Goal: Task Accomplishment & Management: Manage account settings

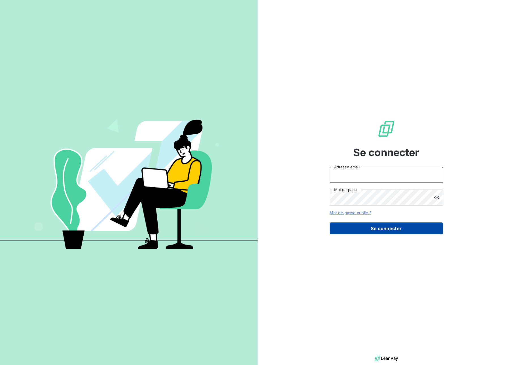
type input "jerome.degryse@cirraplus.com"
click at [409, 233] on button "Se connecter" at bounding box center [386, 229] width 113 height 12
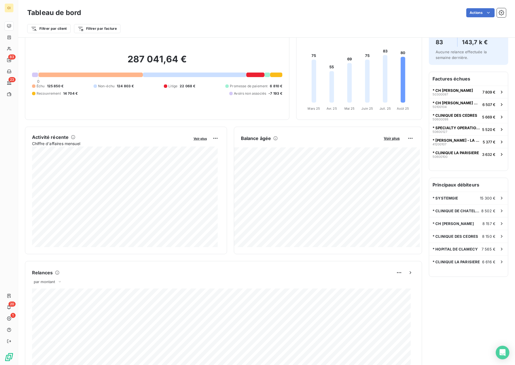
scroll to position [188, 0]
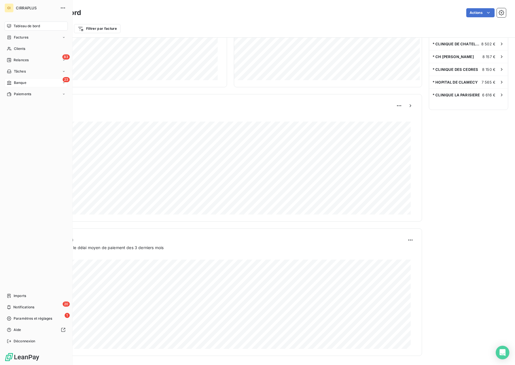
click at [20, 84] on span "Banque" at bounding box center [20, 82] width 12 height 5
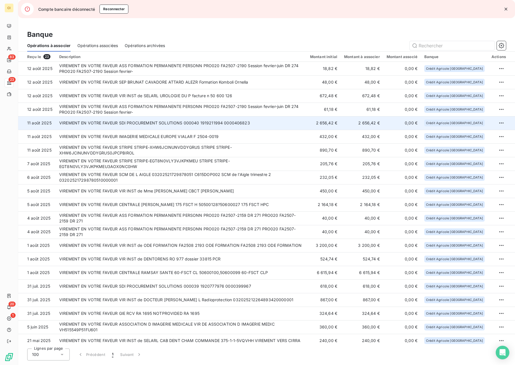
click at [106, 123] on td "VIREMENT EN VOTRE FAVEUR SDI PROCUREMENT SOLUTIONS 000040 1919211994 0000406823" at bounding box center [181, 123] width 251 height 14
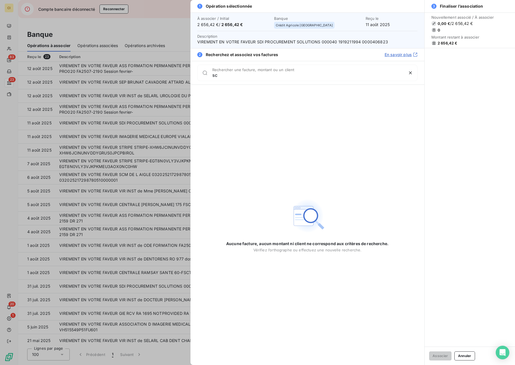
type input "s"
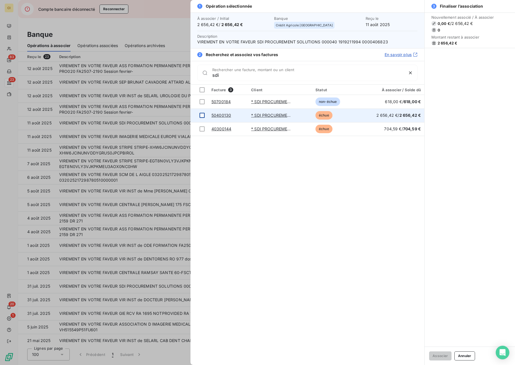
type input "sdi"
click at [205, 115] on td at bounding box center [200, 116] width 18 height 14
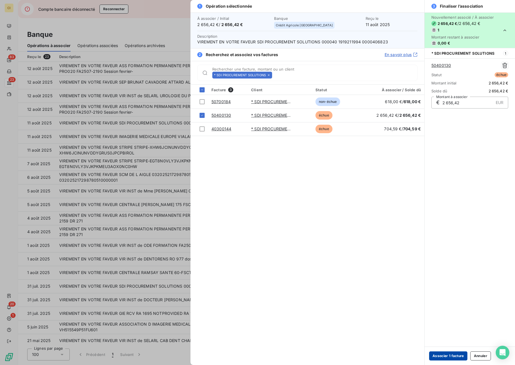
click at [442, 357] on button "Associer 1 facture" at bounding box center [449, 356] width 38 height 9
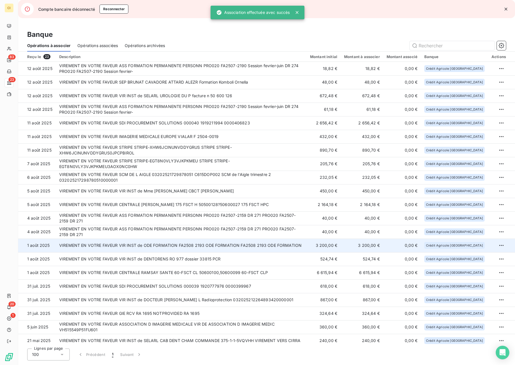
click at [206, 248] on td "VIREMENT EN VOTRE FAVEUR VIR INST de ODE FORMATION FA2508 2193 ODE FORMATION FA…" at bounding box center [181, 246] width 251 height 14
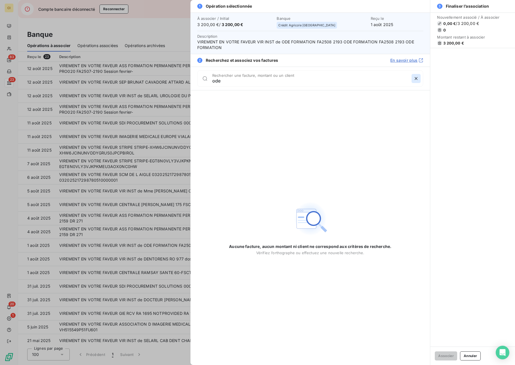
type input "ode"
click at [418, 79] on icon "button" at bounding box center [417, 79] width 6 height 6
click at [177, 17] on div at bounding box center [257, 182] width 515 height 365
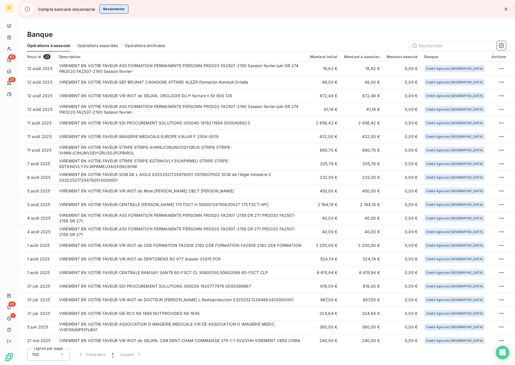
click at [119, 9] on button "Reconnecter" at bounding box center [114, 9] width 29 height 9
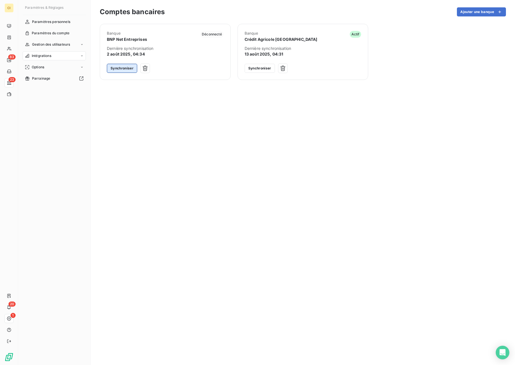
click at [129, 70] on button "Synchroniser" at bounding box center [122, 68] width 30 height 9
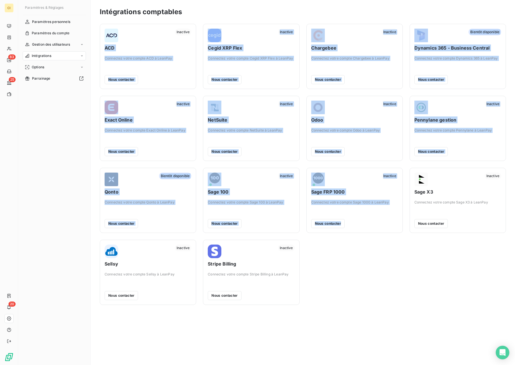
drag, startPoint x: 105, startPoint y: 48, endPoint x: 398, endPoint y: 297, distance: 384.2
click at [400, 298] on div "Inactive ACD Connectez votre compte ACD à LeanPay Nous contacter Inactive Cegid…" at bounding box center [303, 164] width 407 height 281
click at [398, 297] on div "Inactive ACD Connectez votre compte ACD à LeanPay Nous contacter Inactive Cegid…" at bounding box center [303, 164] width 407 height 281
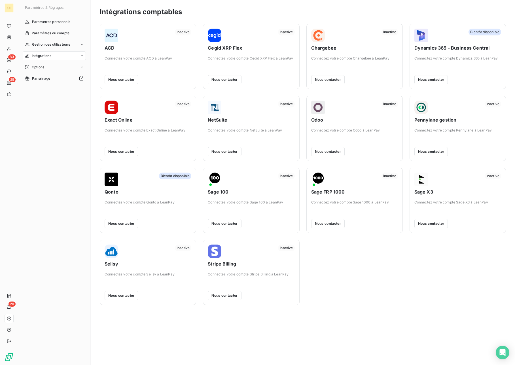
drag, startPoint x: 392, startPoint y: 297, endPoint x: 340, endPoint y: 265, distance: 61.0
click at [340, 265] on div "Inactive ACD Connectez votre compte ACD à LeanPay Nous contacter Inactive Cegid…" at bounding box center [303, 164] width 407 height 281
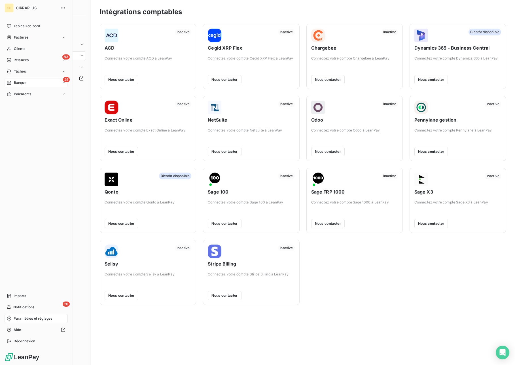
click at [29, 81] on div "25 Banque" at bounding box center [36, 82] width 63 height 9
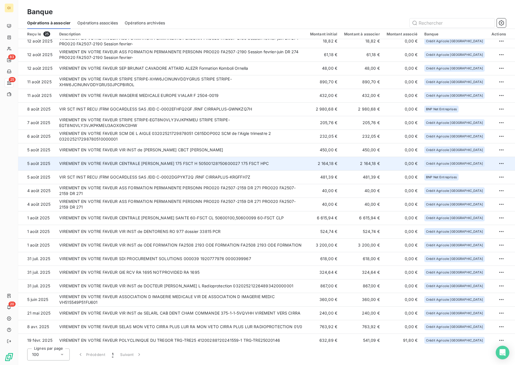
scroll to position [35, 0]
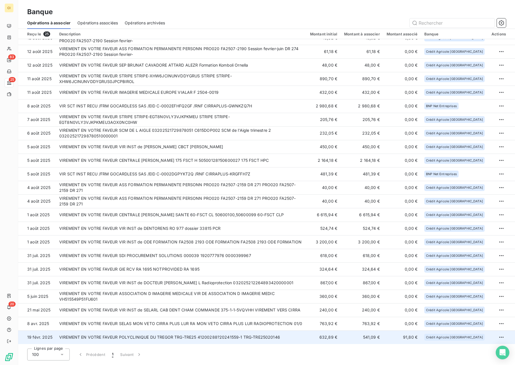
click at [197, 339] on td "VIREMENT EN VOTRE FAVEUR POLYCLINIQUE DU TREGOR TRG-TRE25 41200288?20241559-1 T…" at bounding box center [181, 338] width 251 height 14
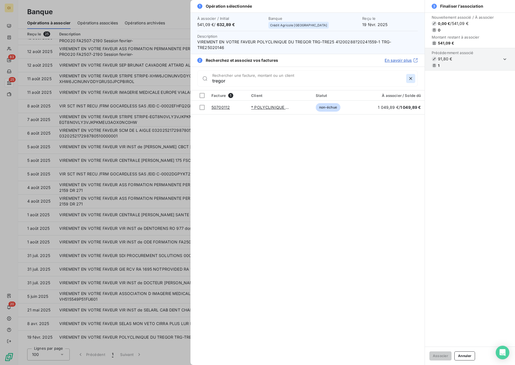
type input "tregor"
click at [411, 76] on icon "button" at bounding box center [411, 79] width 6 height 6
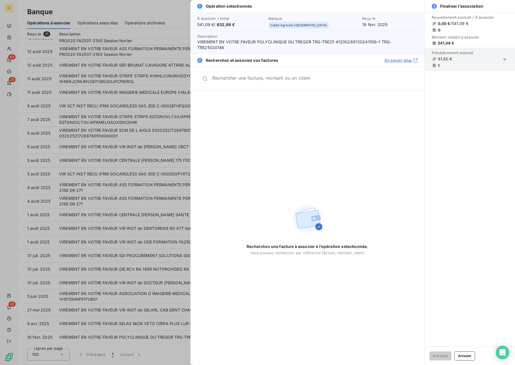
click at [177, 113] on div at bounding box center [257, 182] width 515 height 365
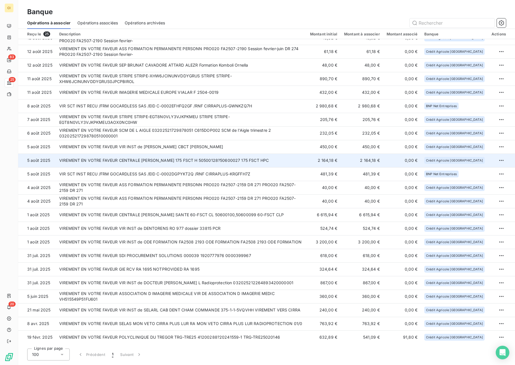
click at [211, 161] on td "VIREMENT EN VOTRE FAVEUR CENTRALE [PERSON_NAME] 175 FSCT H 50500128?50600027 17…" at bounding box center [181, 161] width 251 height 14
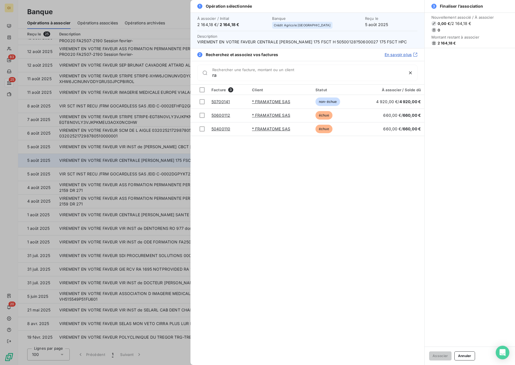
type input "r"
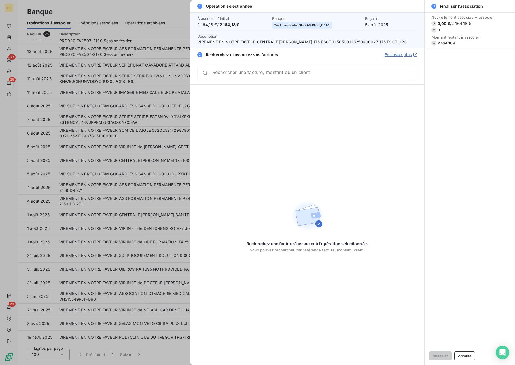
click at [99, 178] on div at bounding box center [257, 182] width 515 height 365
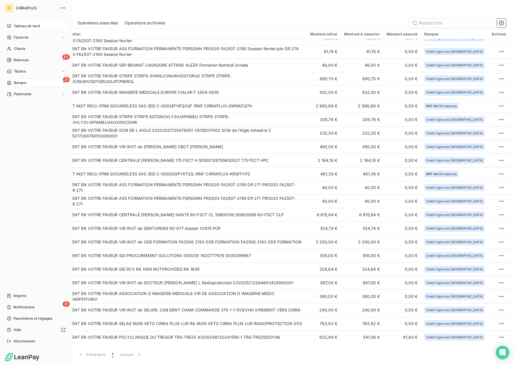
click at [16, 26] on span "Tableau de bord" at bounding box center [27, 26] width 26 height 5
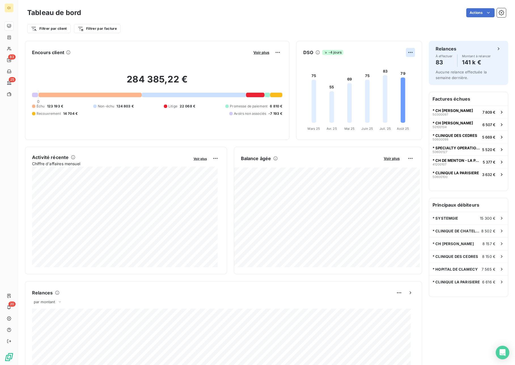
click at [406, 53] on html "CI 83 25 20 Tableau de bord Actions Filtrer par client Filtrer par facture Enco…" at bounding box center [257, 182] width 515 height 365
click at [406, 51] on html "CI 83 25 20 Tableau de bord Actions Filtrer par client Filtrer par facture Enco…" at bounding box center [257, 182] width 515 height 365
click at [325, 52] on icon at bounding box center [326, 53] width 2 height 2
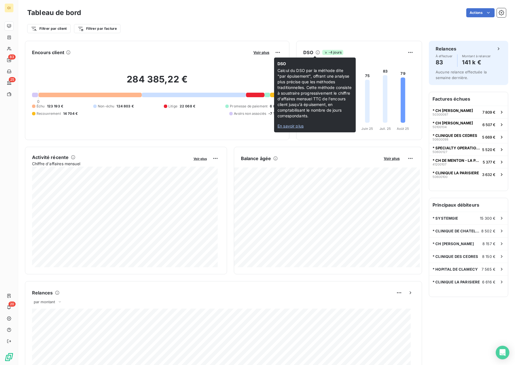
click at [316, 52] on icon at bounding box center [318, 52] width 5 height 5
